Goal: Contribute content: Add original content to the website for others to see

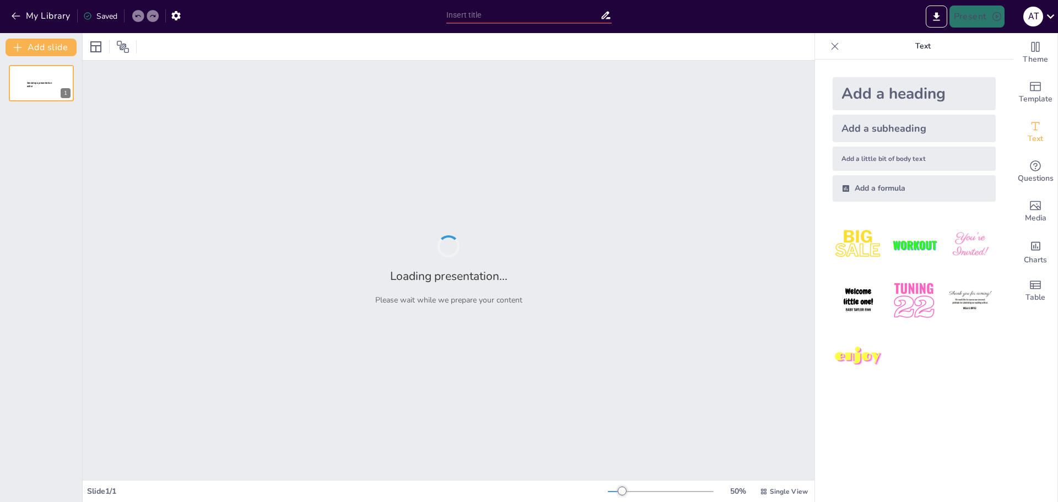
type input "New Sendsteps"
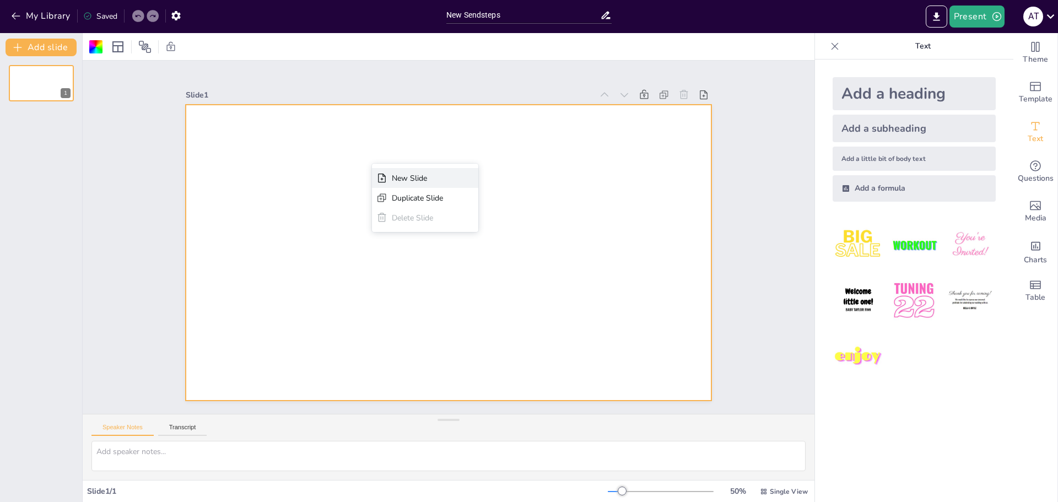
click at [473, 236] on div "New Slide" at bounding box center [499, 244] width 52 height 16
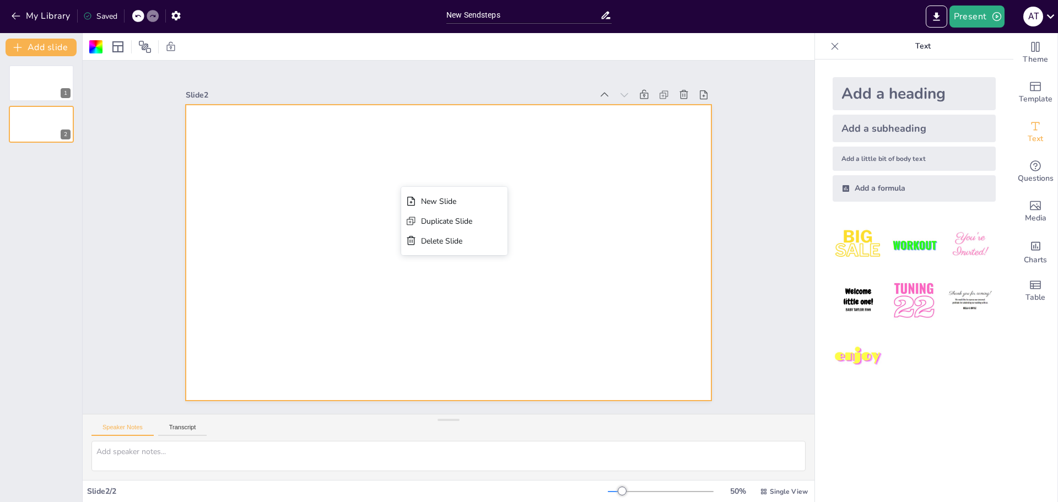
drag, startPoint x: 720, startPoint y: 186, endPoint x: 894, endPoint y: 141, distance: 179.9
click at [722, 185] on div "Slide 1 Slide 2" at bounding box center [448, 238] width 643 height 442
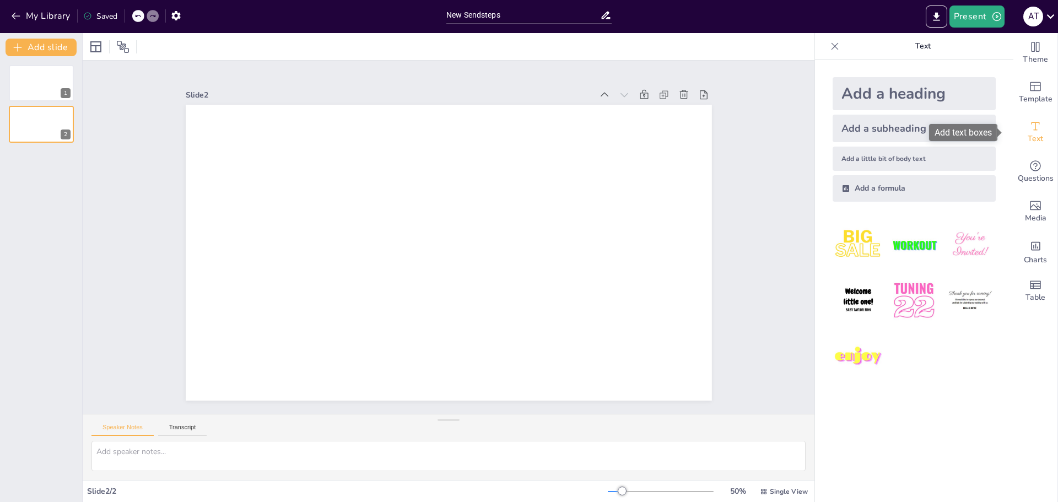
click at [1031, 125] on icon "Add text boxes" at bounding box center [1035, 126] width 13 height 13
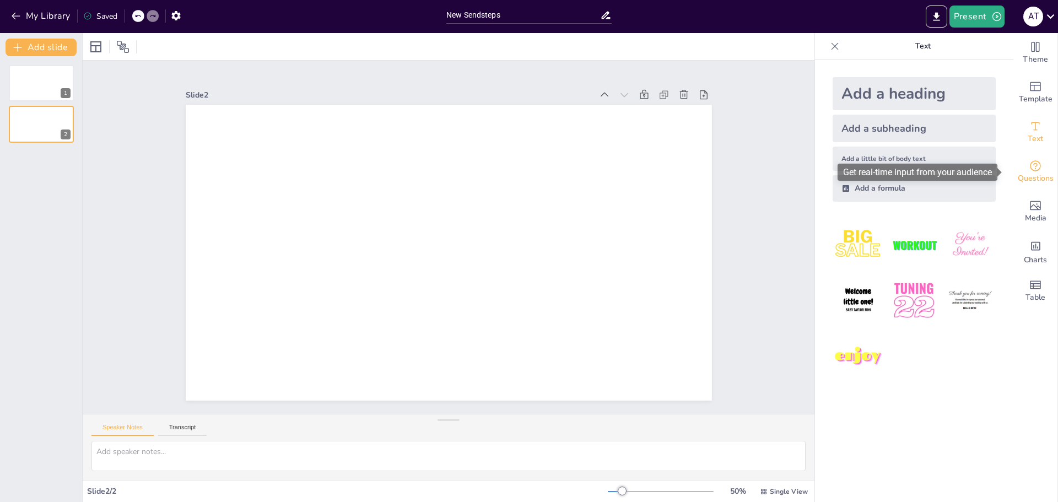
click at [1029, 166] on icon "Get real-time input from your audience" at bounding box center [1035, 165] width 13 height 13
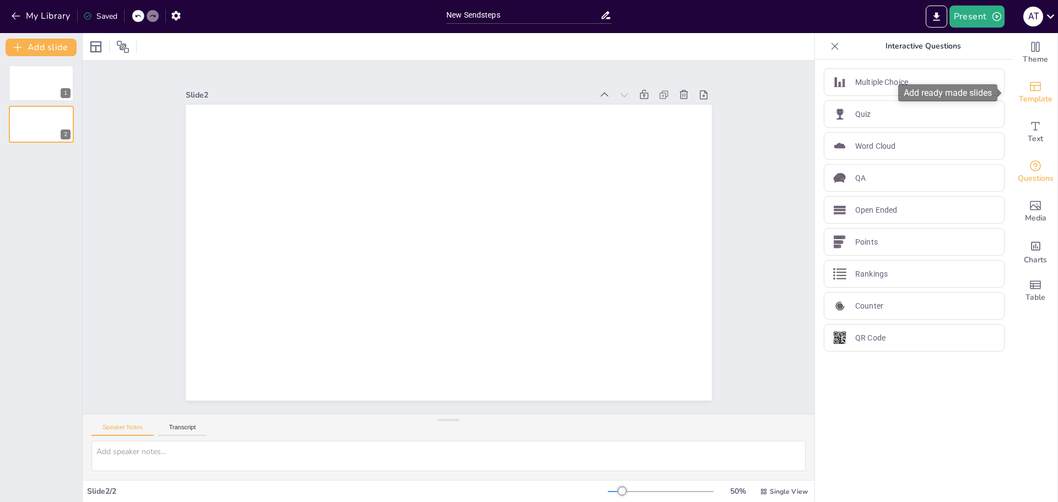
click at [1023, 93] on span "Template" at bounding box center [1036, 99] width 34 height 12
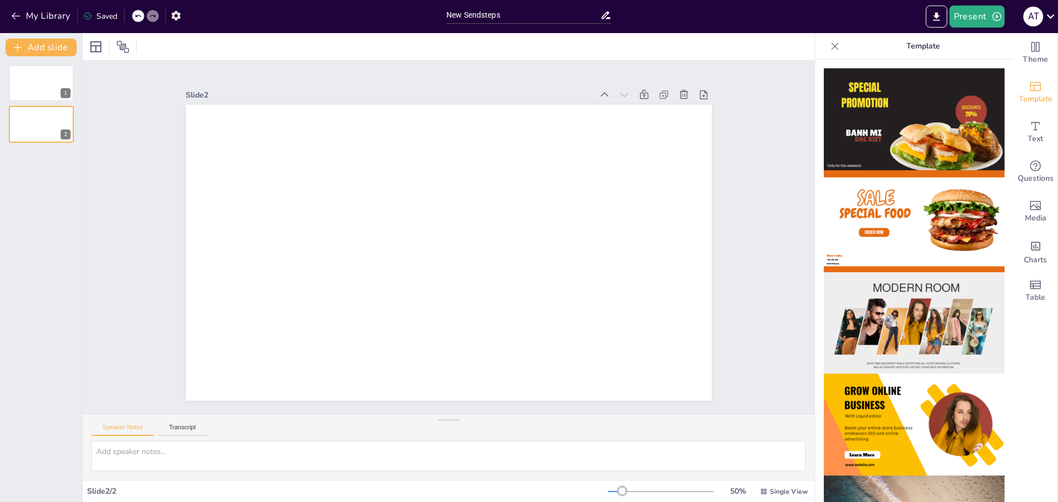
drag, startPoint x: 956, startPoint y: 226, endPoint x: 814, endPoint y: 213, distance: 142.7
click at [815, 213] on div at bounding box center [914, 281] width 198 height 442
click at [850, 207] on img at bounding box center [914, 221] width 181 height 102
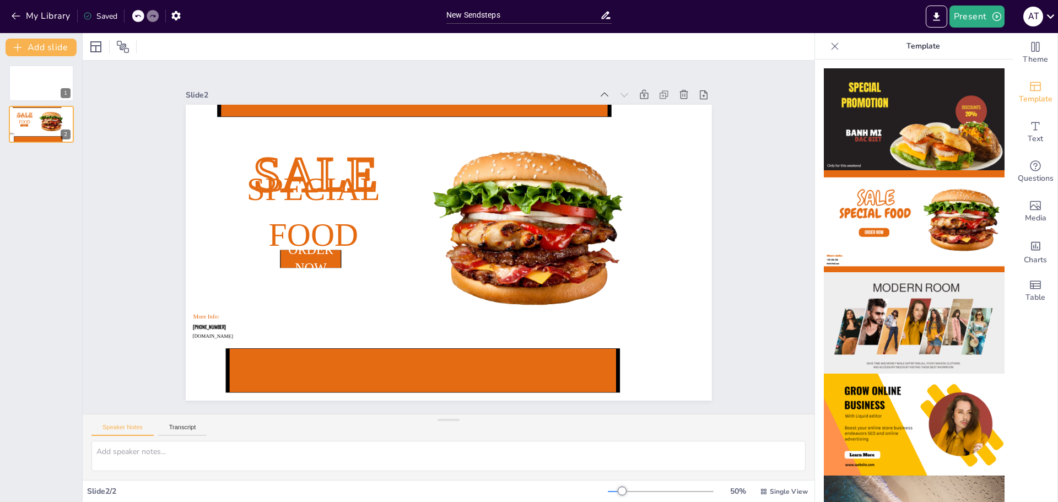
click at [850, 206] on img at bounding box center [914, 221] width 181 height 102
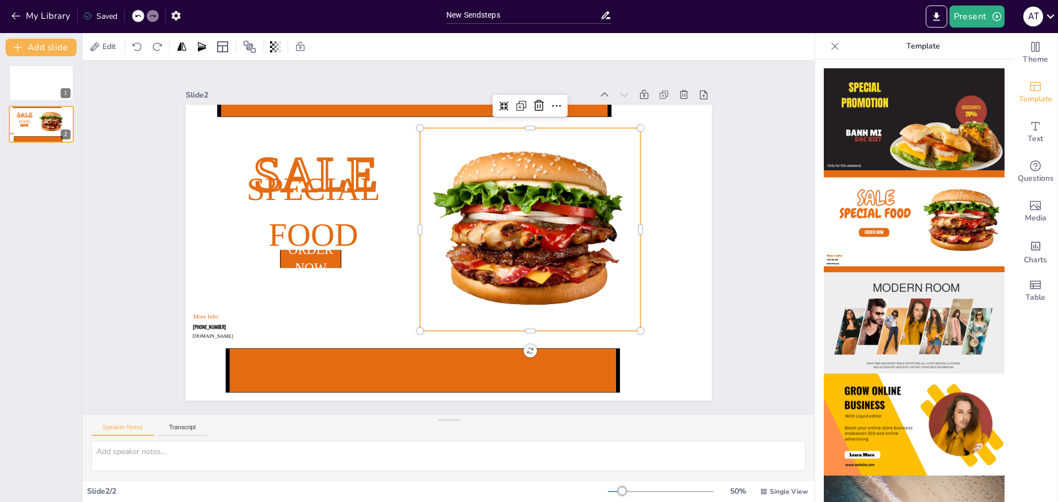
click at [550, 161] on div at bounding box center [523, 271] width 293 height 286
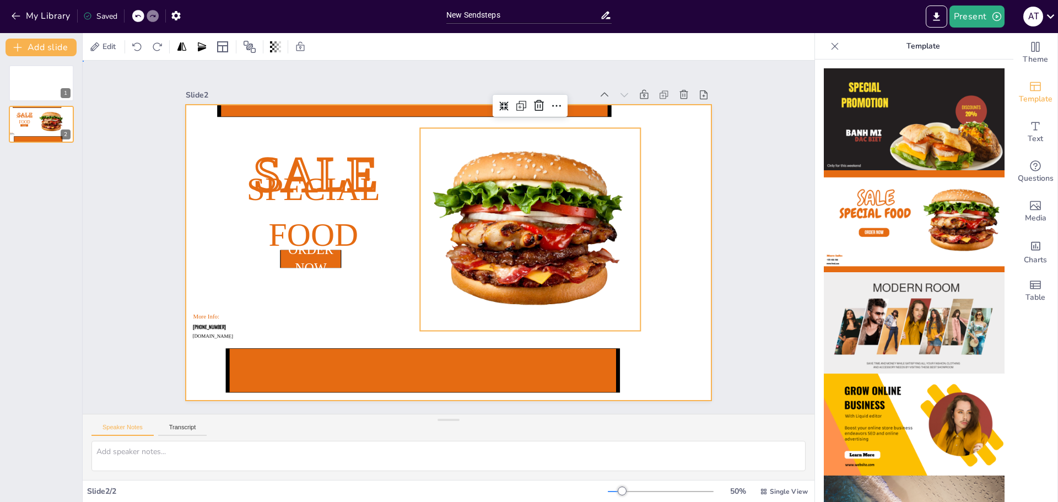
click at [647, 180] on div at bounding box center [445, 252] width 576 height 399
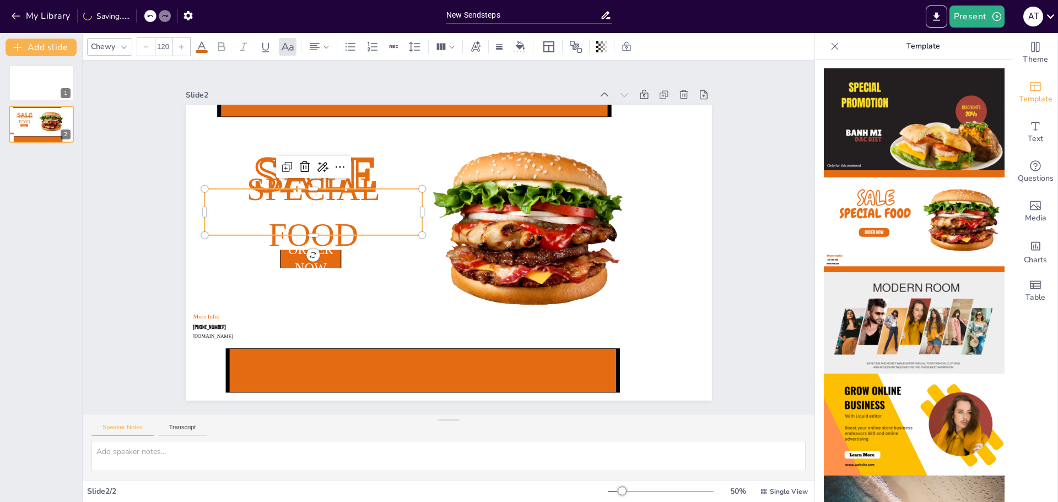
click at [380, 169] on p "Special Food" at bounding box center [377, 119] width 214 height 223
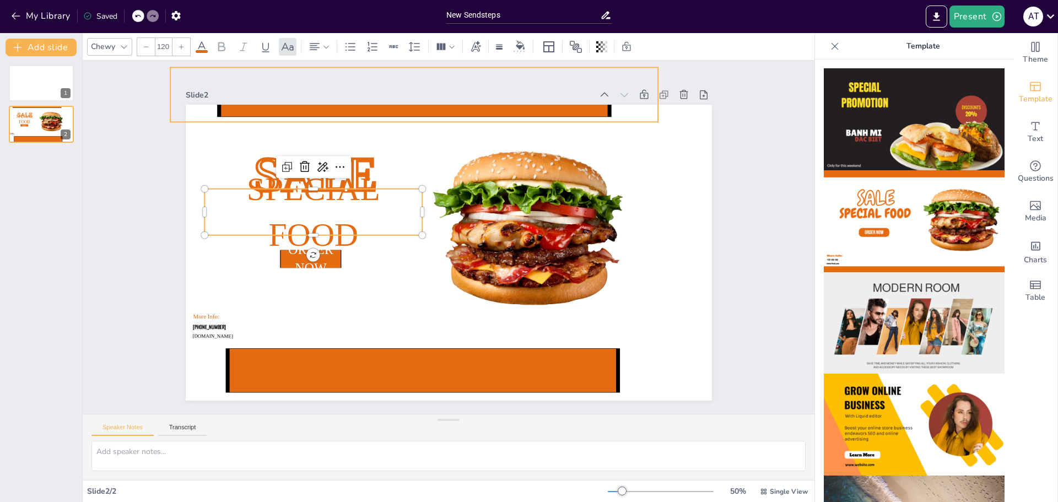
click at [534, 116] on icon at bounding box center [587, 188] width 106 height 491
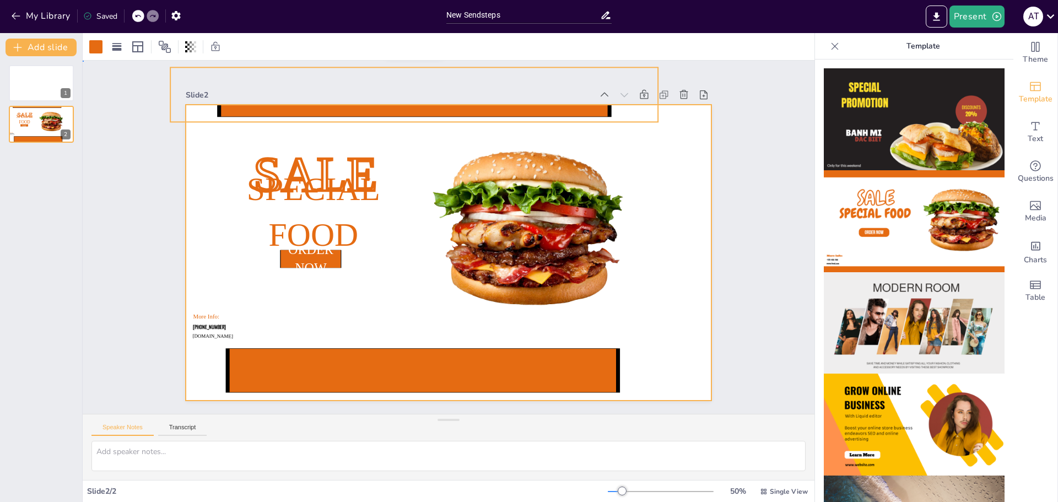
click at [203, 142] on div at bounding box center [442, 251] width 601 height 484
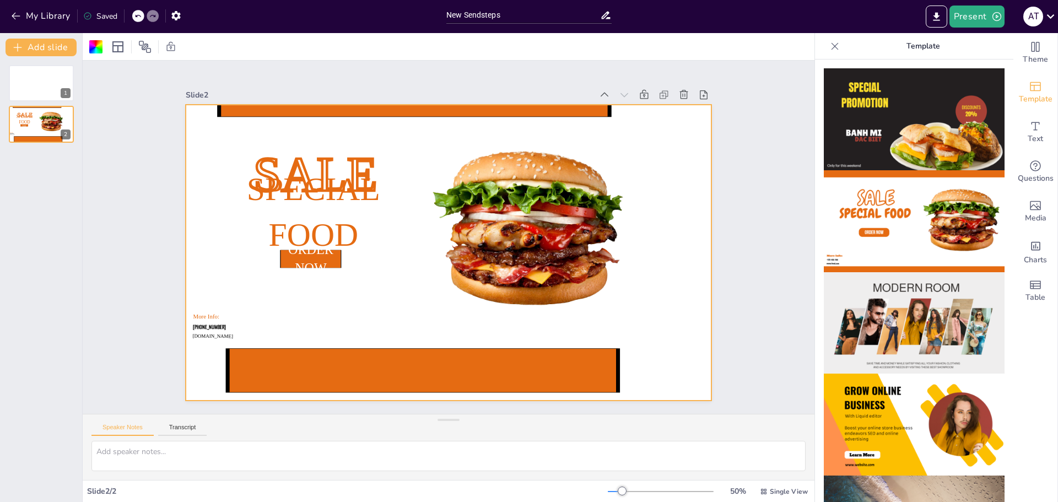
click at [645, 172] on div at bounding box center [445, 252] width 576 height 399
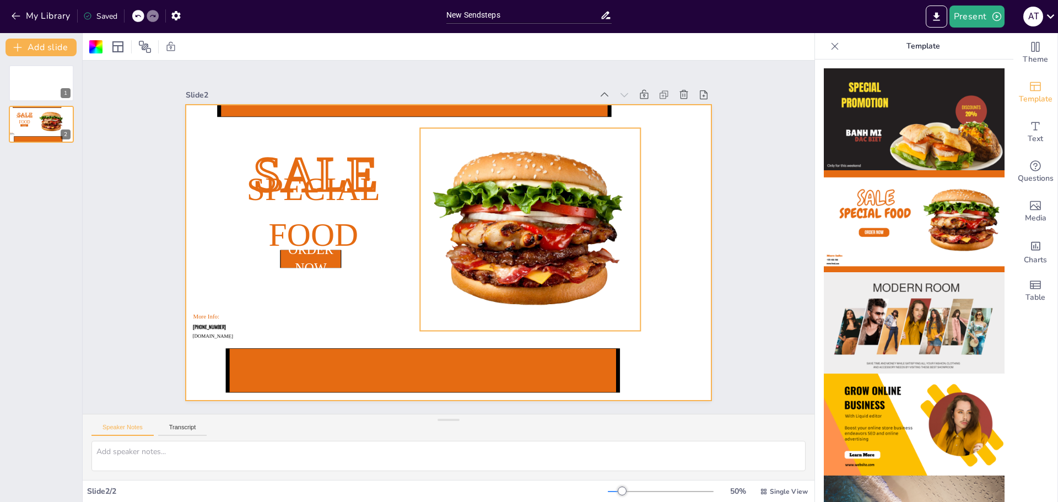
click at [563, 189] on div at bounding box center [528, 255] width 272 height 261
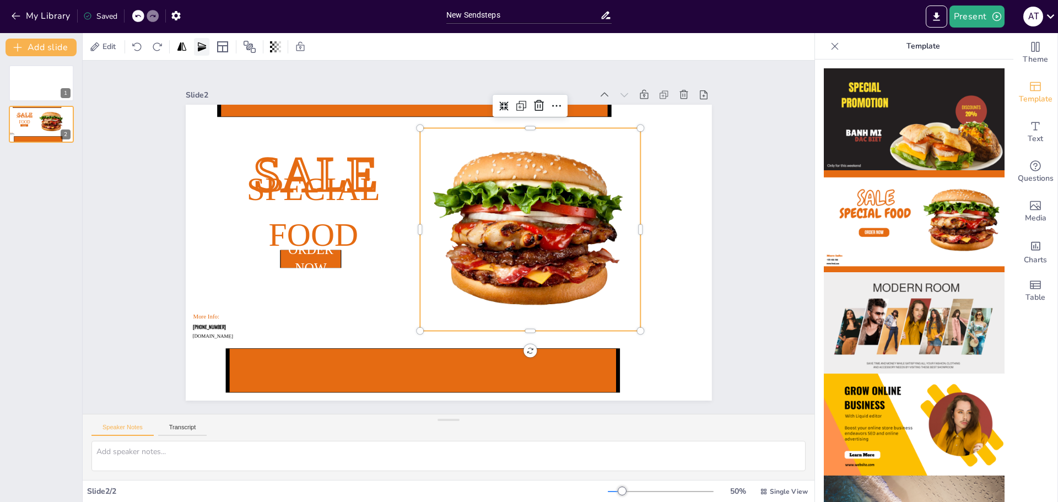
click at [204, 50] on icon at bounding box center [201, 46] width 11 height 11
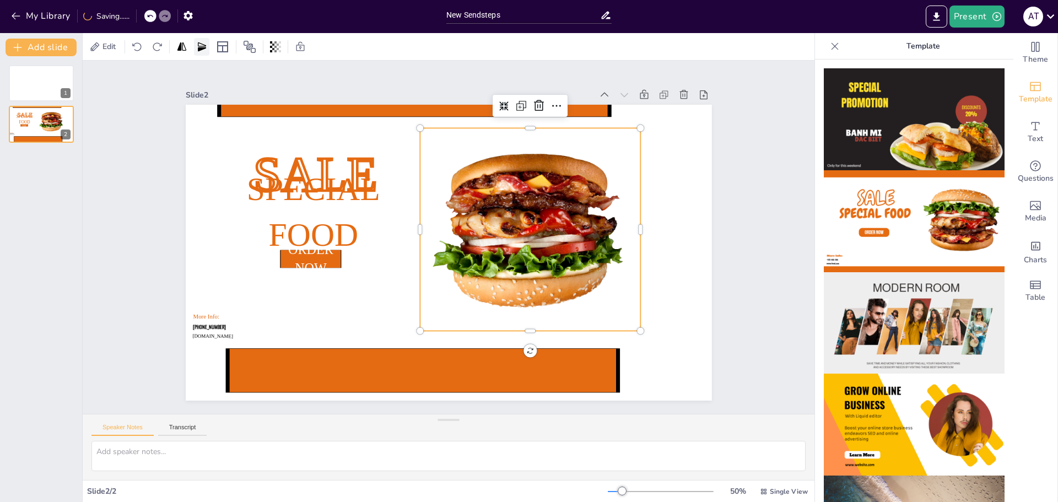
click at [204, 50] on icon at bounding box center [201, 46] width 11 height 11
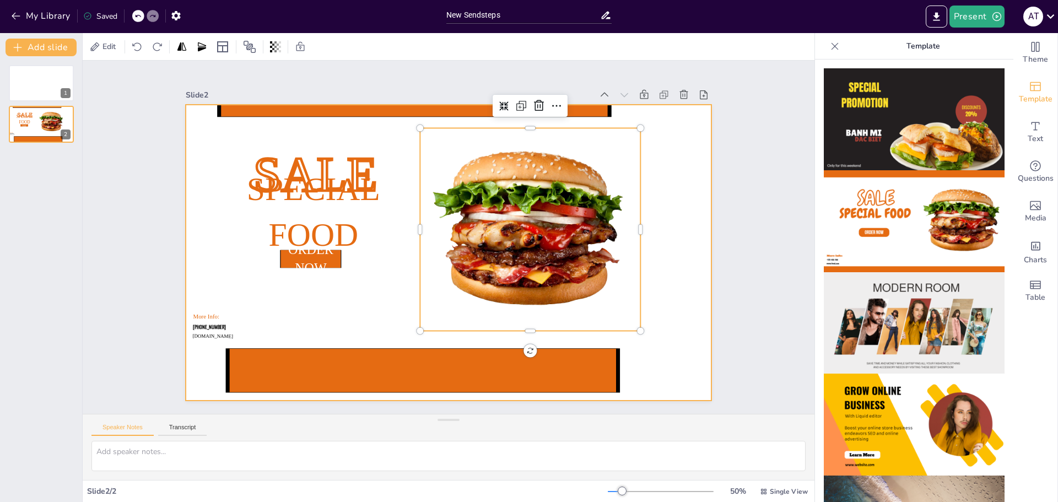
click at [664, 164] on div at bounding box center [444, 252] width 592 height 444
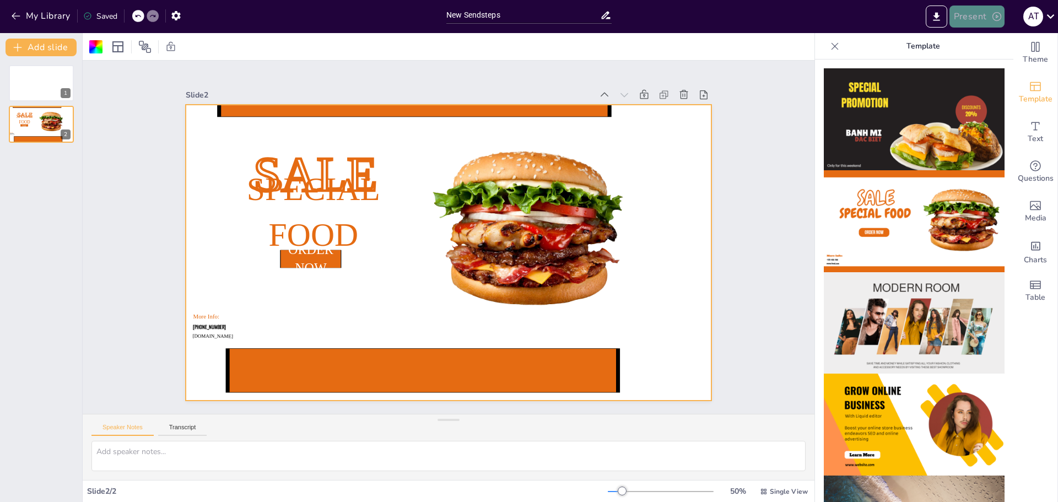
click at [987, 19] on button "Present" at bounding box center [976, 17] width 55 height 22
click at [998, 46] on li "Preview presentation" at bounding box center [993, 41] width 87 height 18
